Goal: Task Accomplishment & Management: Use online tool/utility

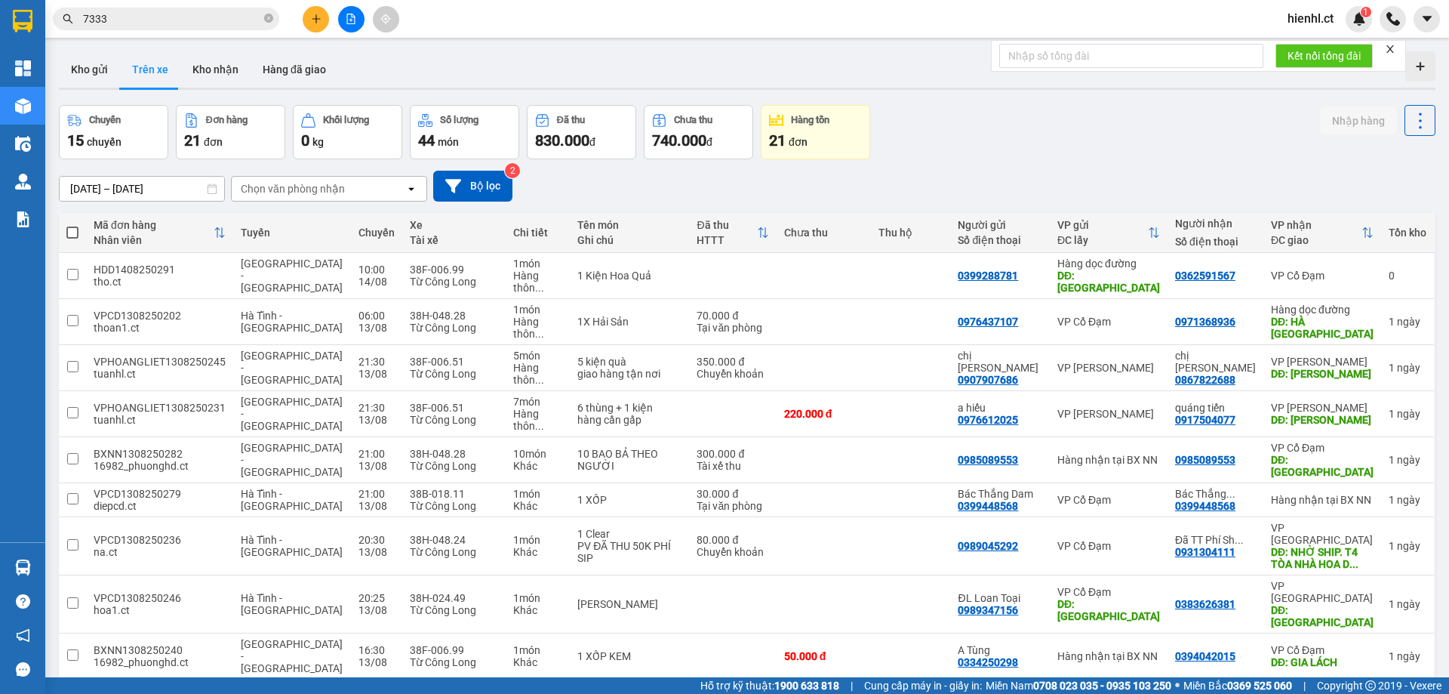
click at [179, 18] on input "7333" at bounding box center [172, 19] width 178 height 17
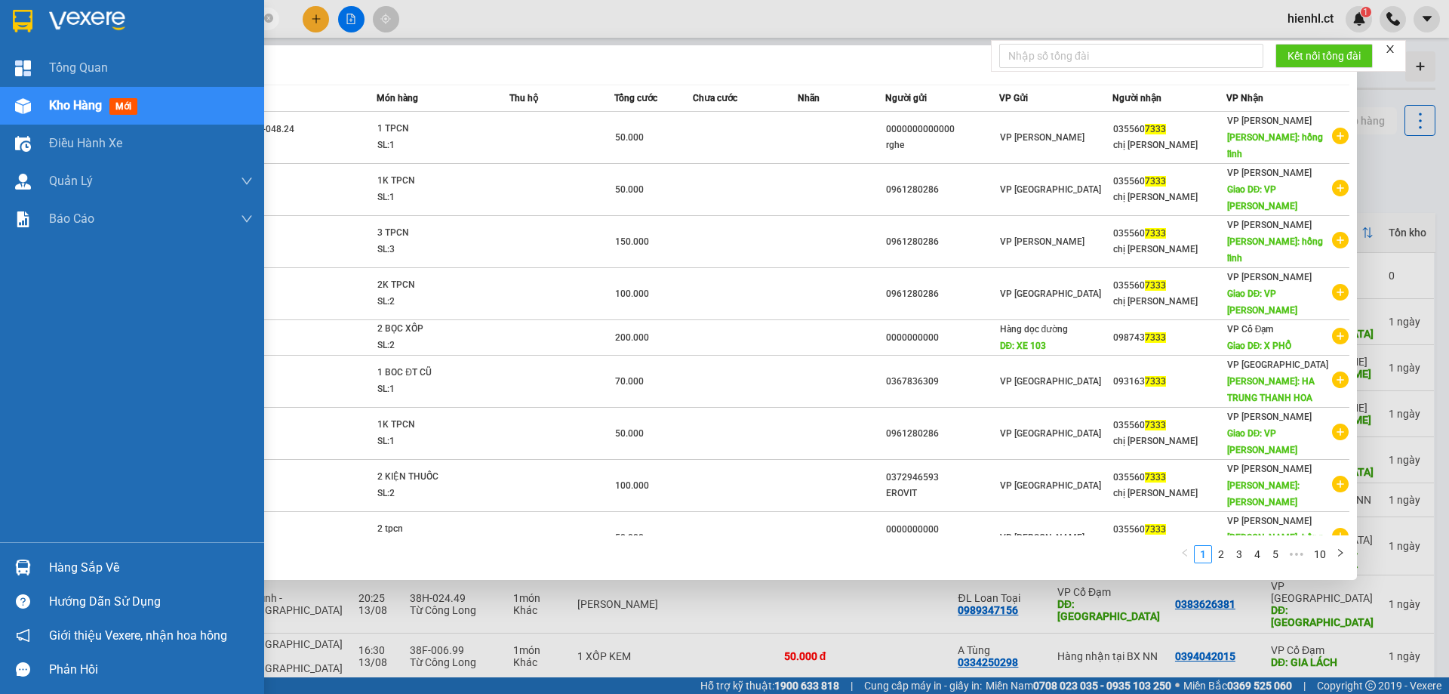
drag, startPoint x: 175, startPoint y: 20, endPoint x: 29, endPoint y: 14, distance: 145.8
click at [29, 14] on section "Kết quả tìm kiếm ( 92 ) Bộ lọc Mã ĐH Trạng thái Món hàng Thu hộ Tổng cước Chưa …" at bounding box center [724, 347] width 1449 height 694
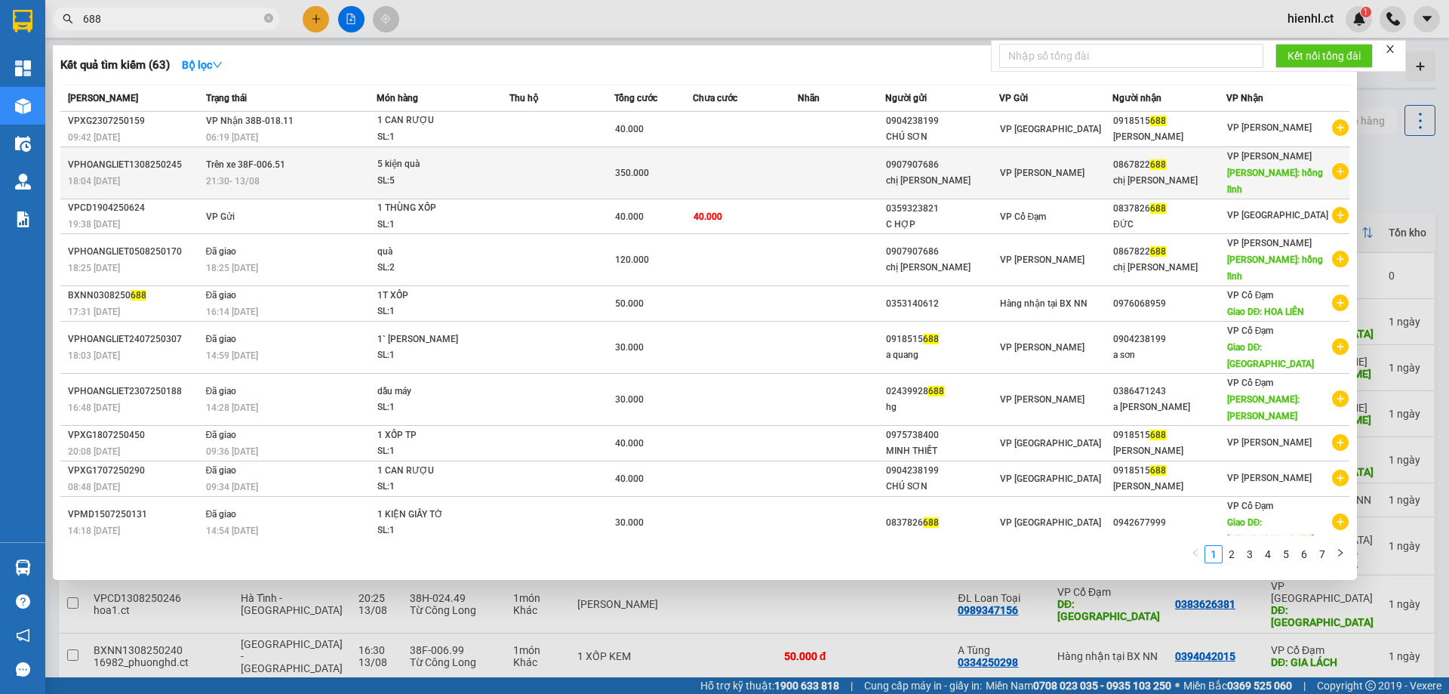
type input "688"
click at [442, 173] on div "SL: 5" at bounding box center [433, 181] width 113 height 17
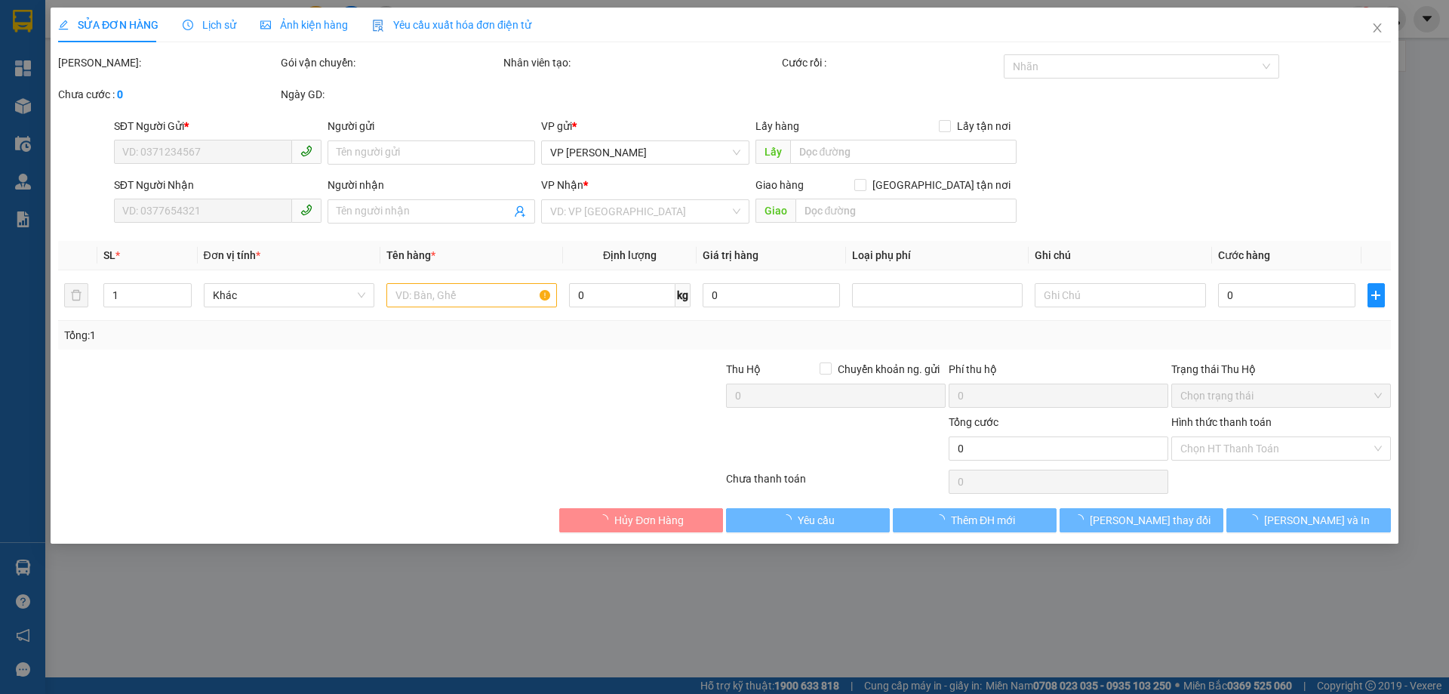
type input "0907907686"
type input "chị [PERSON_NAME]"
type input "0867822688"
type input "chị [PERSON_NAME]"
type input "hồng lĩnh"
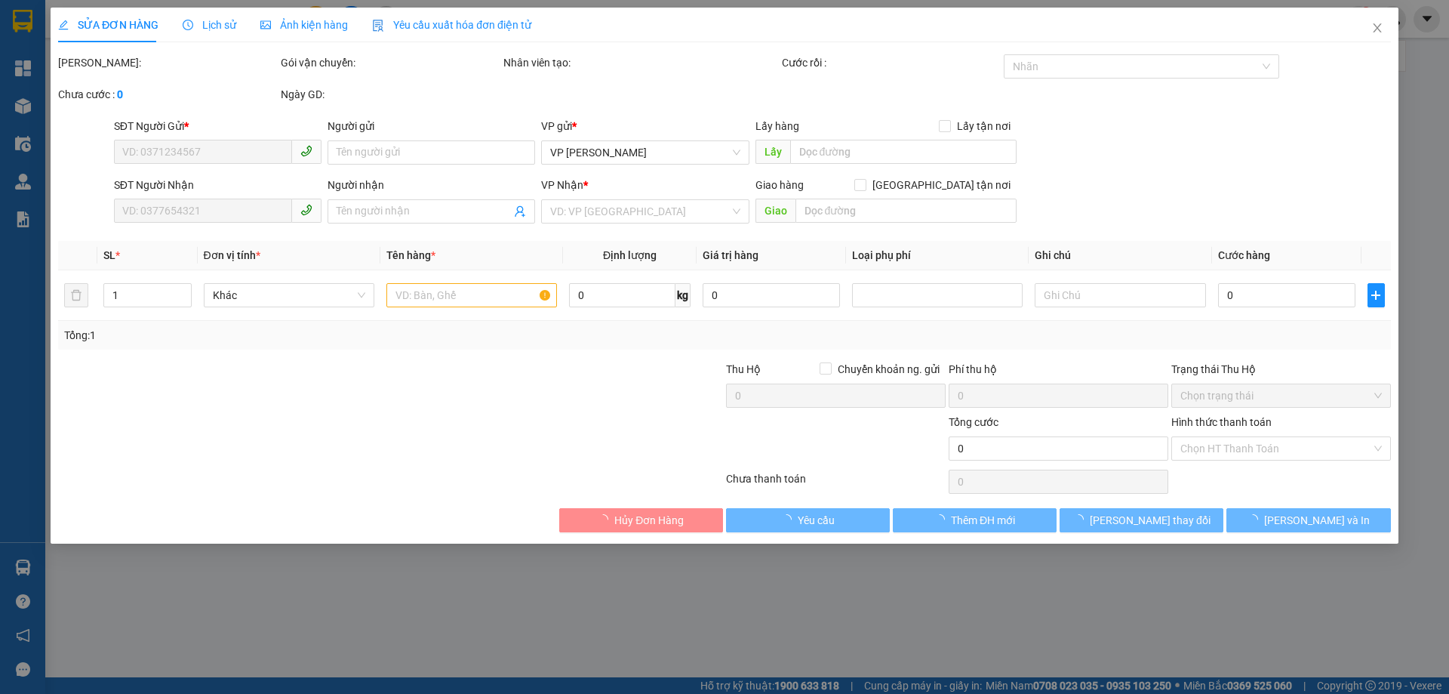
type input "350.000"
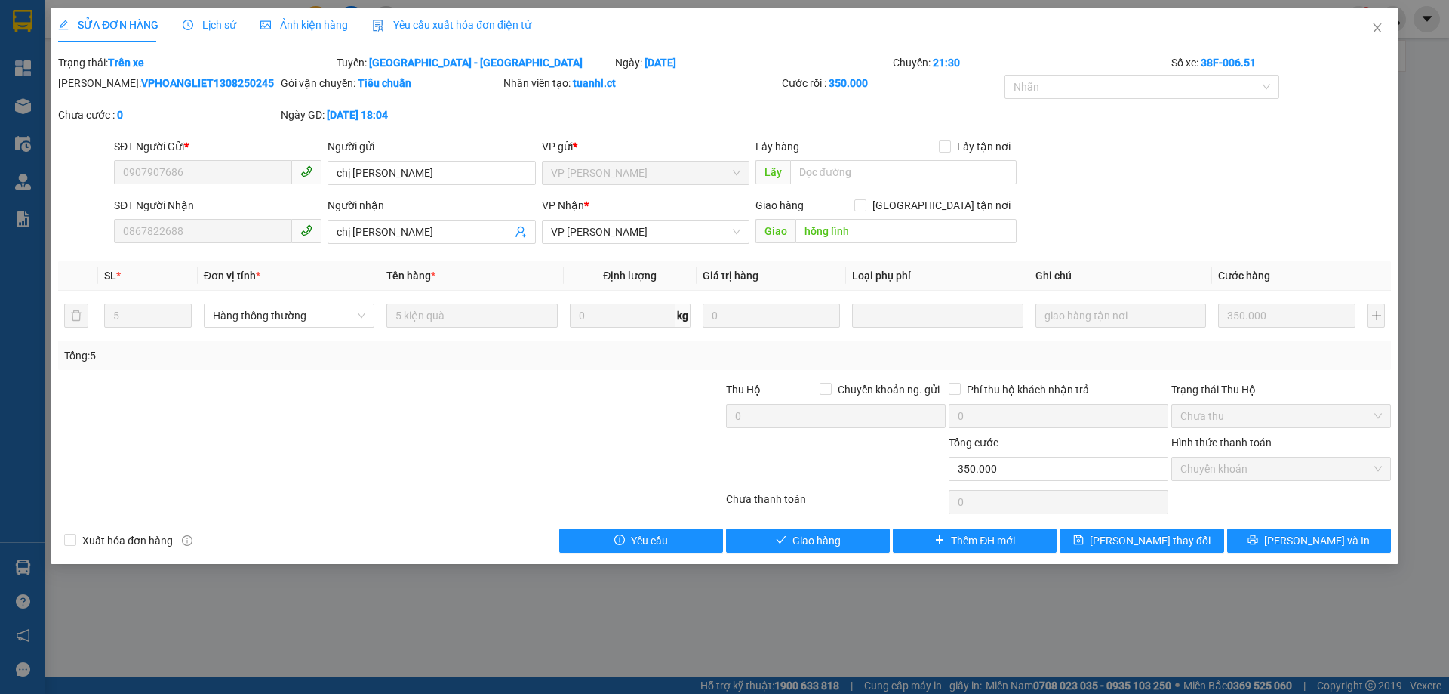
click at [211, 24] on span "Lịch sử" at bounding box center [210, 25] width 54 height 12
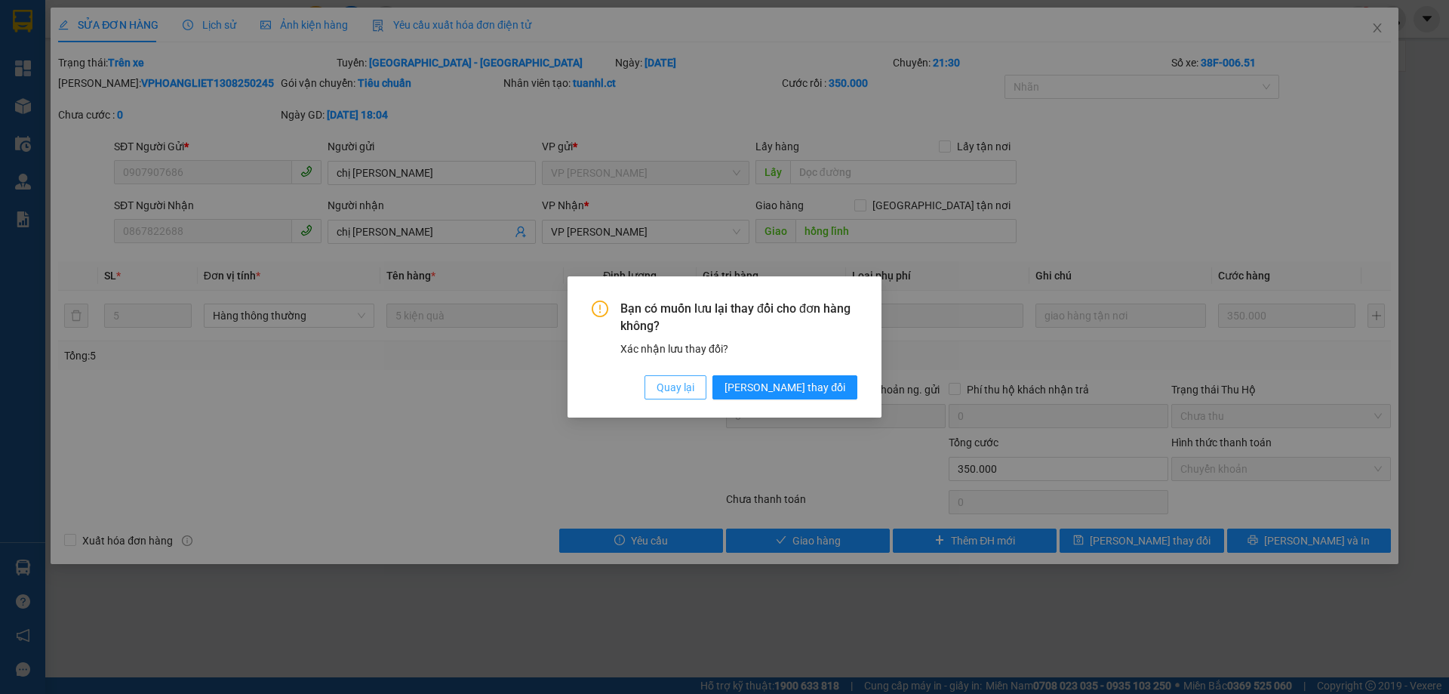
click at [694, 389] on span "Quay lại" at bounding box center [676, 387] width 38 height 17
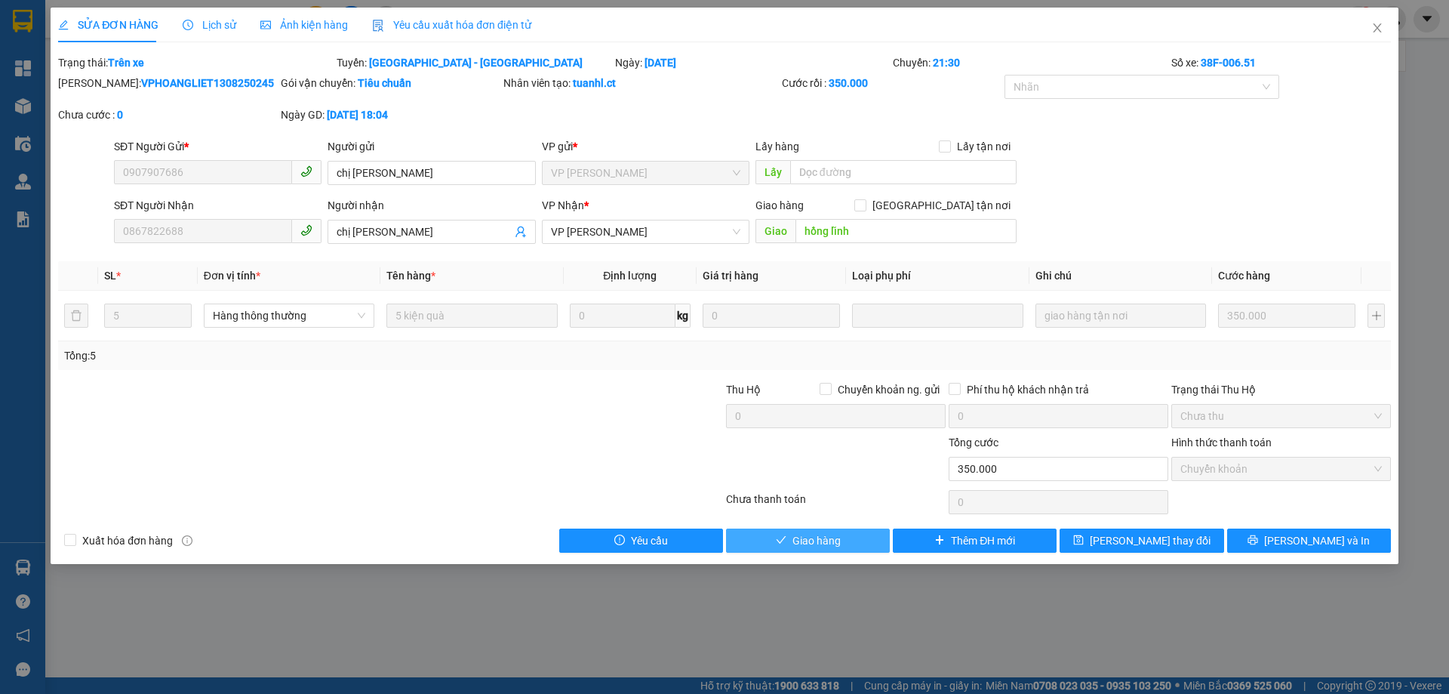
click at [828, 540] on span "Giao hàng" at bounding box center [817, 540] width 48 height 17
